Goal: Check status

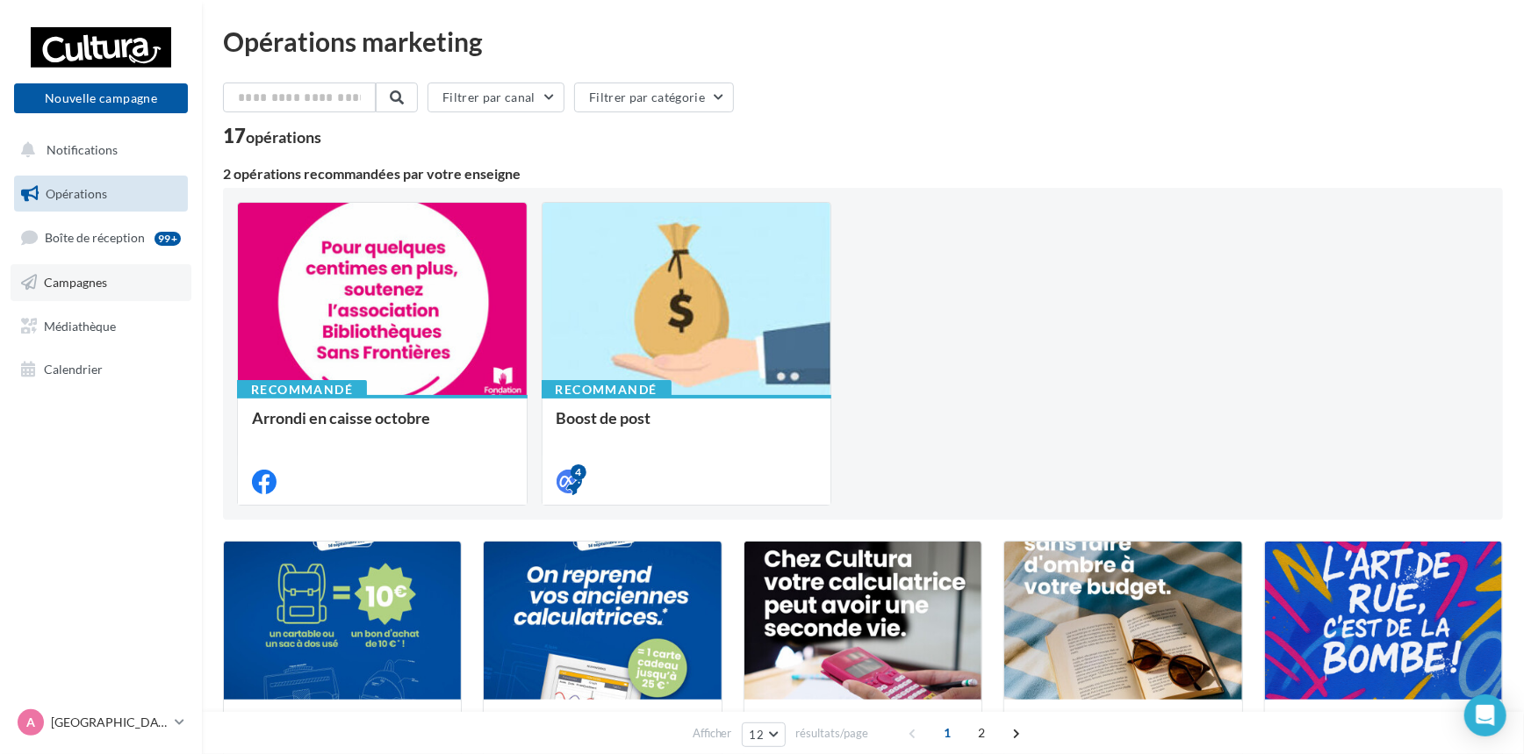
click at [67, 285] on span "Campagnes" at bounding box center [75, 282] width 63 height 15
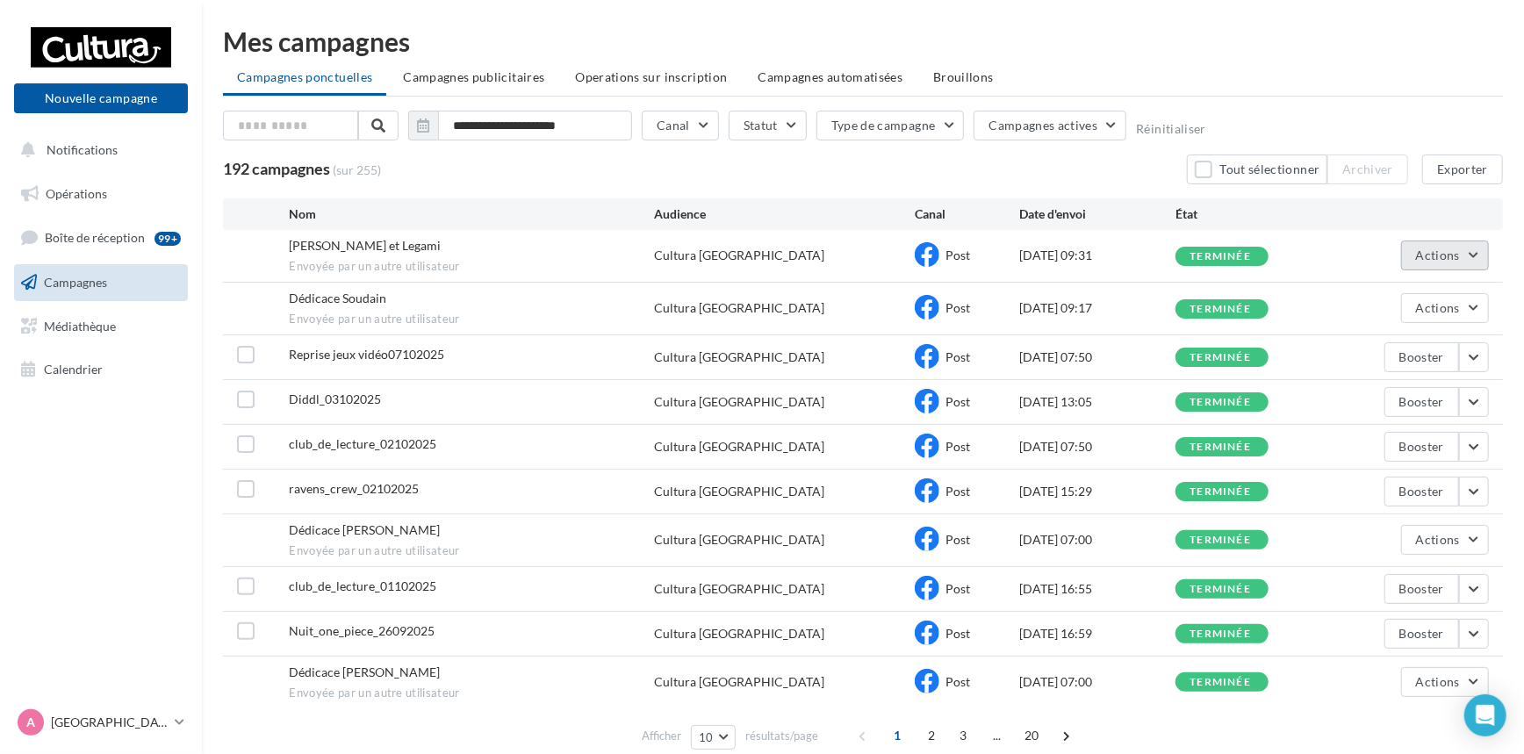
click at [1484, 256] on button "Actions" at bounding box center [1445, 256] width 88 height 30
click at [1429, 295] on button "Voir les résultats" at bounding box center [1402, 297] width 176 height 46
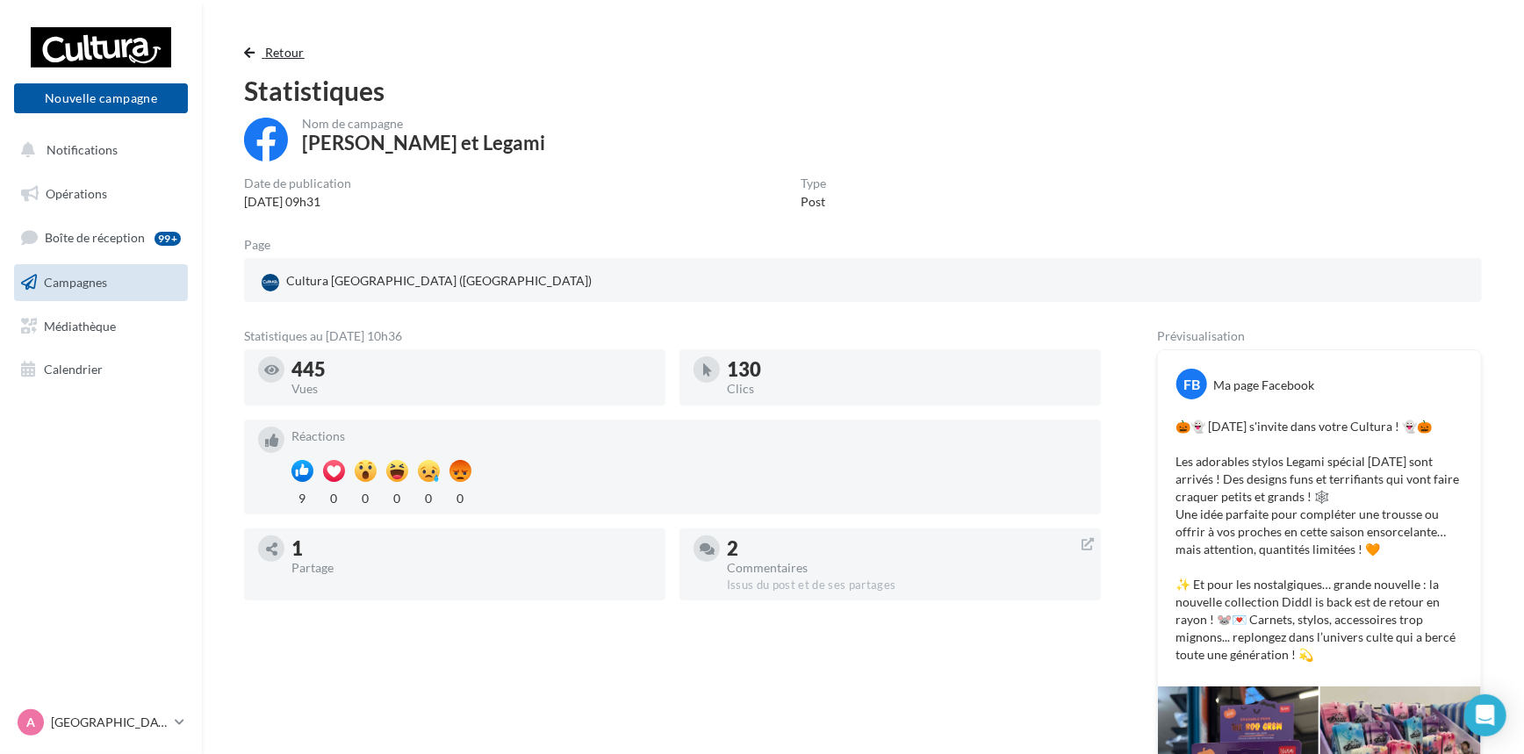
click at [282, 50] on span "Retour" at bounding box center [285, 52] width 40 height 15
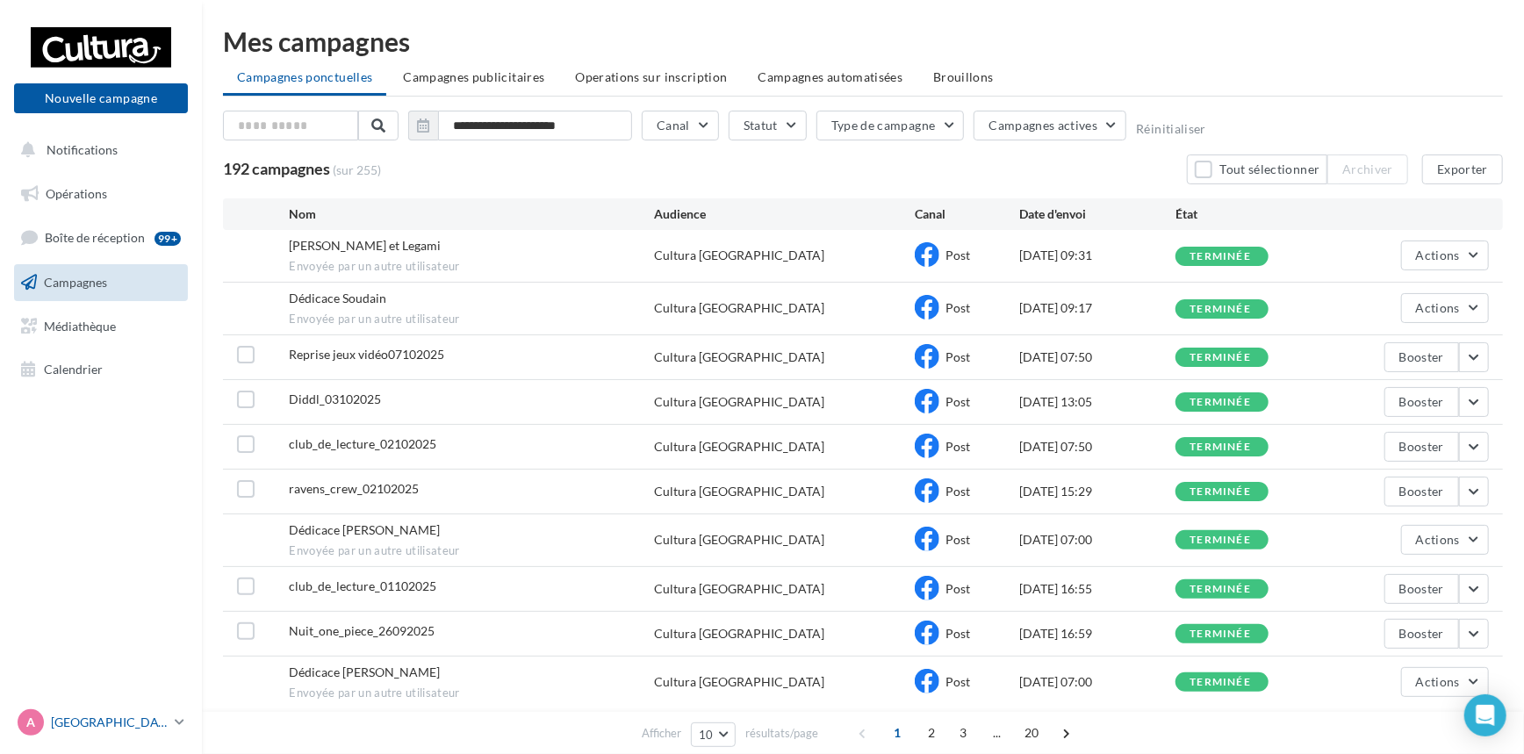
click at [176, 717] on icon at bounding box center [180, 722] width 10 height 15
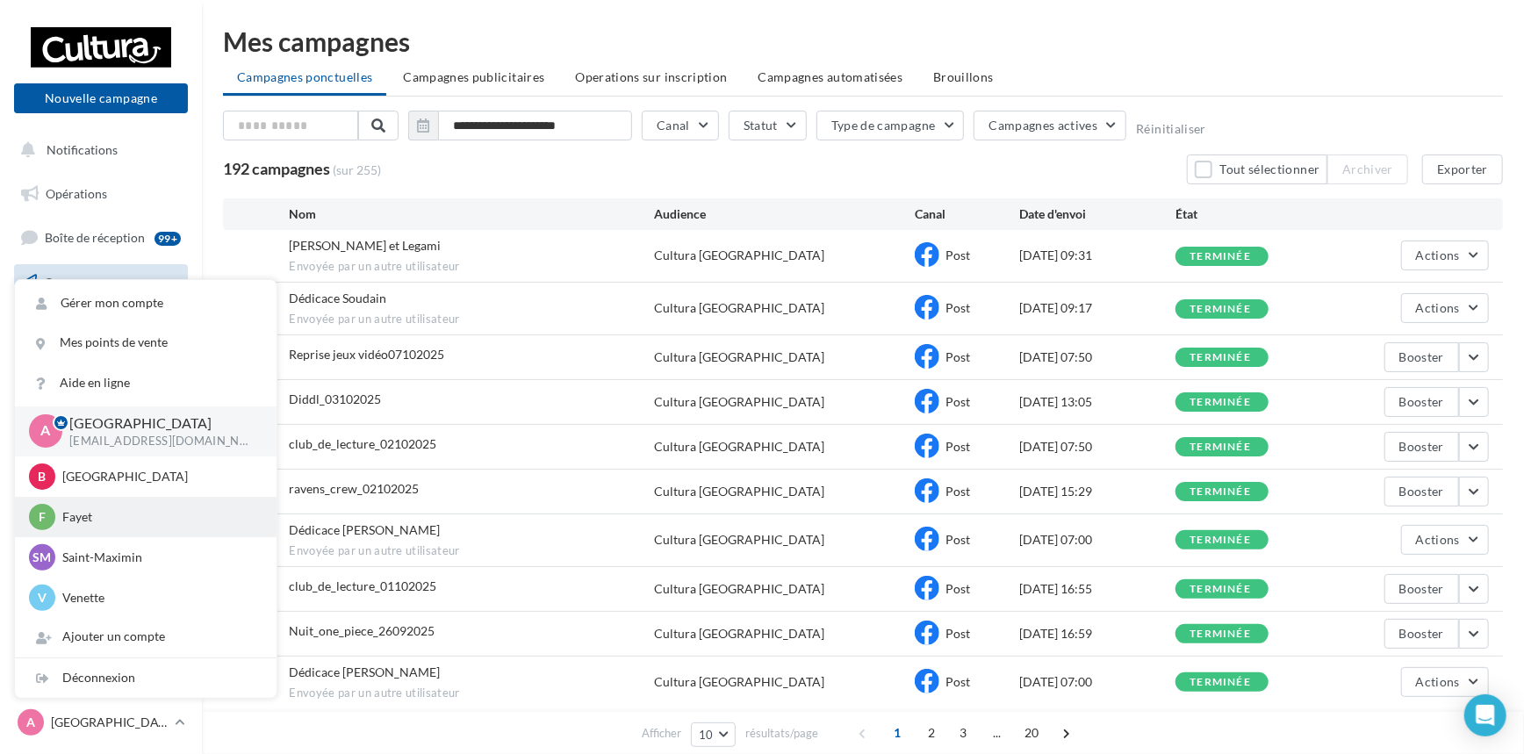
click at [116, 520] on p "Fayet" at bounding box center [158, 517] width 193 height 18
